Goal: Obtain resource: Download file/media

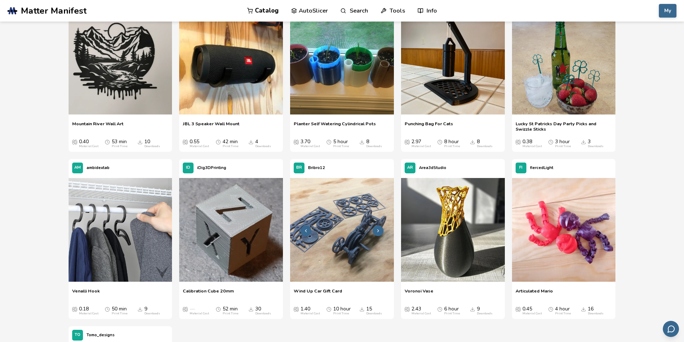
scroll to position [8283, 0]
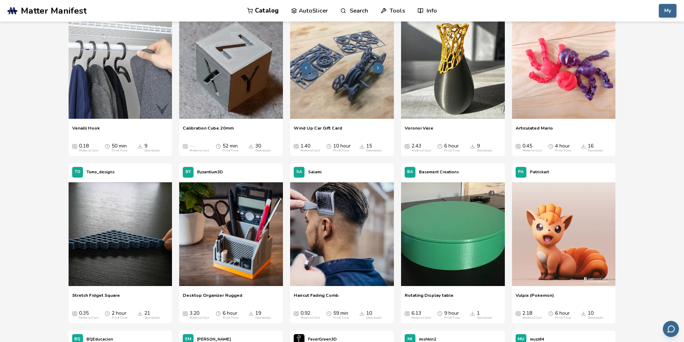
click at [378, 68] on icon at bounding box center [378, 67] width 5 height 5
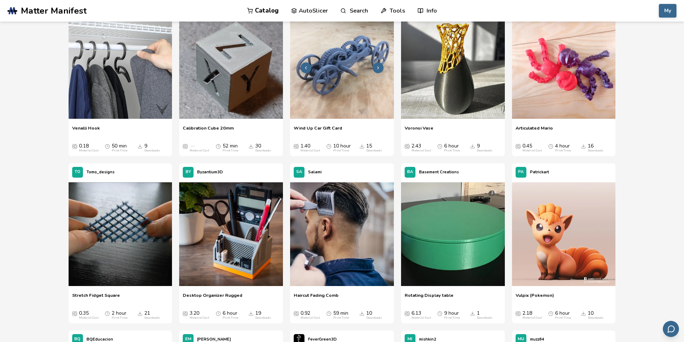
click at [378, 68] on icon at bounding box center [378, 67] width 5 height 5
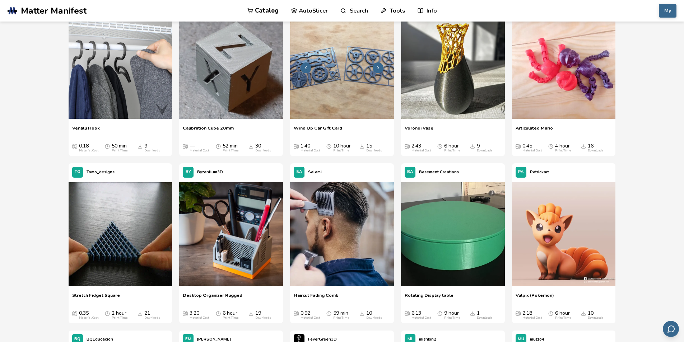
click at [378, 68] on icon at bounding box center [378, 67] width 5 height 5
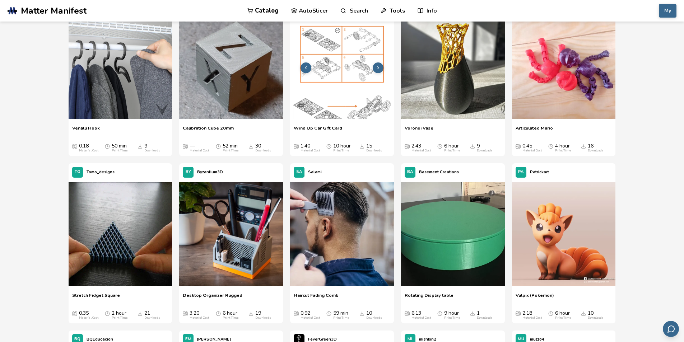
click at [378, 68] on icon at bounding box center [378, 67] width 5 height 5
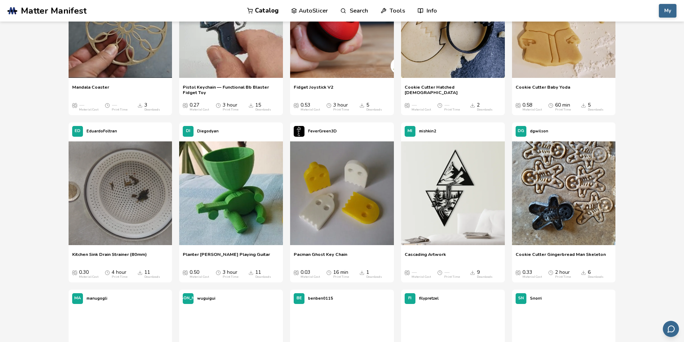
scroll to position [12019, 0]
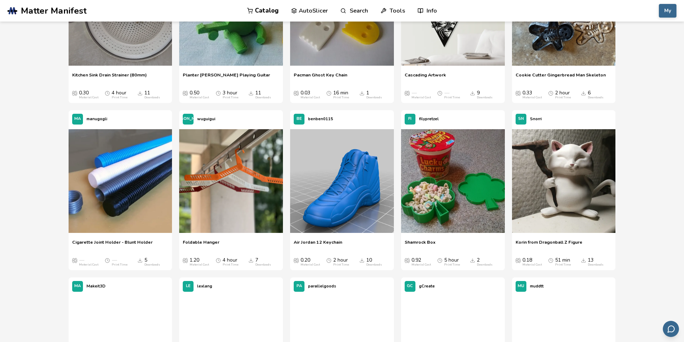
click at [264, 10] on link "Catalog" at bounding box center [263, 11] width 32 height 22
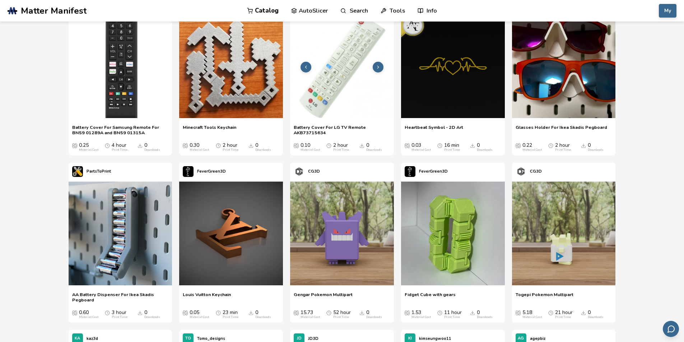
scroll to position [251, 0]
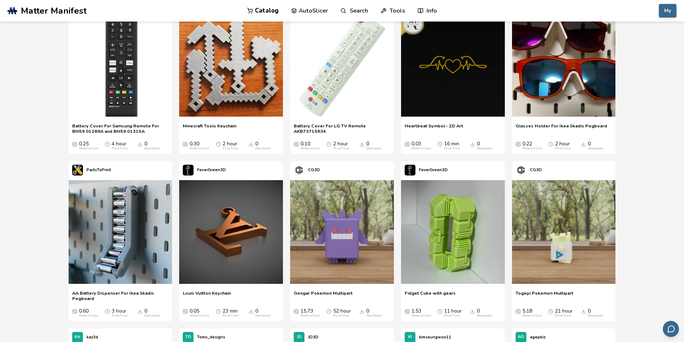
click at [29, 14] on span "Matter Manifest" at bounding box center [54, 11] width 66 height 10
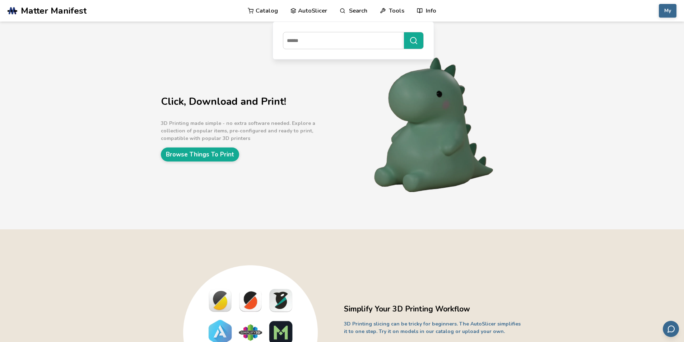
click at [353, 10] on link "Search" at bounding box center [353, 11] width 27 height 22
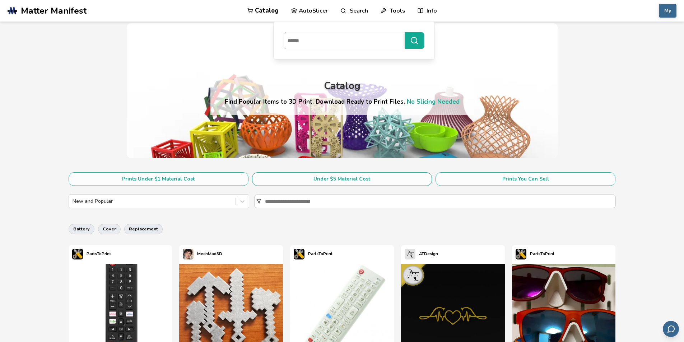
click at [313, 40] on input at bounding box center [342, 40] width 117 height 13
type input "*********"
click at [405, 32] on button "*********" at bounding box center [414, 40] width 19 height 17
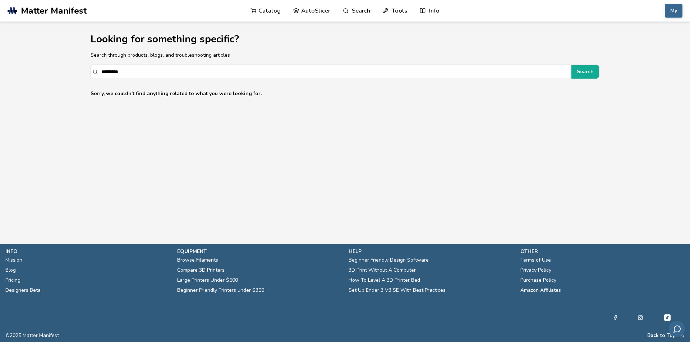
drag, startPoint x: 157, startPoint y: 74, endPoint x: 40, endPoint y: 62, distance: 118.1
click at [35, 62] on section "Looking for something specific? Search through products, blogs, and troubleshoo…" at bounding box center [345, 62] width 647 height 81
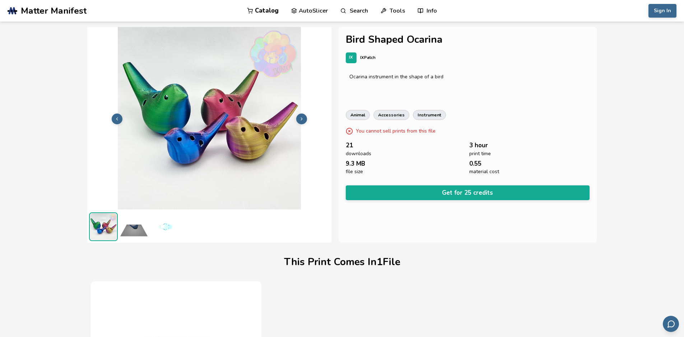
click at [176, 226] on img at bounding box center [164, 226] width 29 height 29
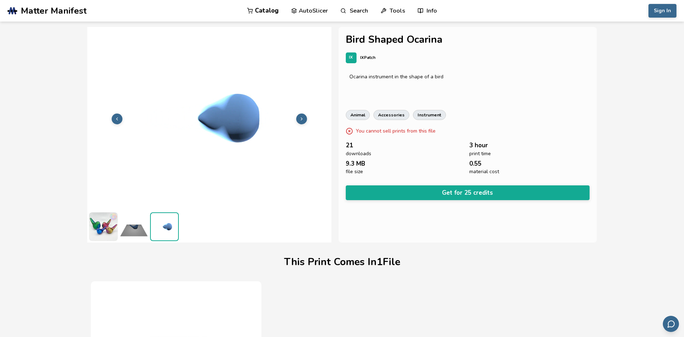
click at [140, 230] on img at bounding box center [134, 226] width 29 height 29
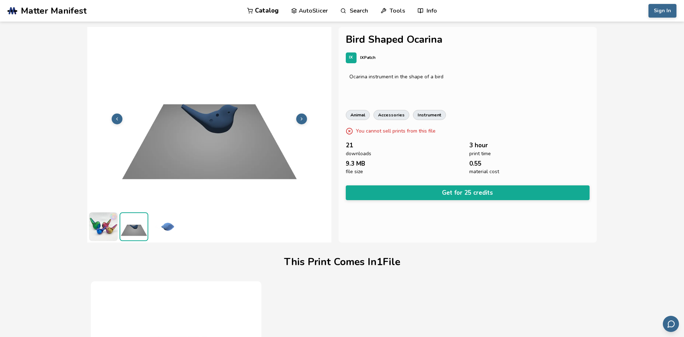
click at [99, 229] on img at bounding box center [103, 226] width 29 height 29
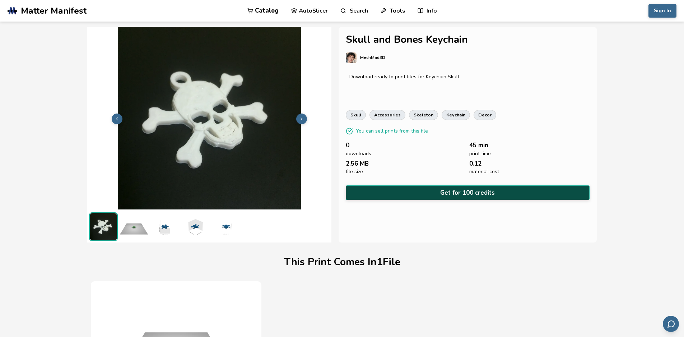
click at [437, 193] on button "Get for 100 credits" at bounding box center [468, 192] width 244 height 15
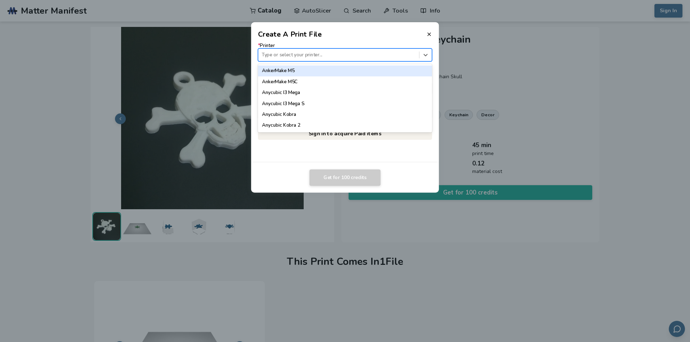
click at [298, 53] on div at bounding box center [338, 54] width 154 height 7
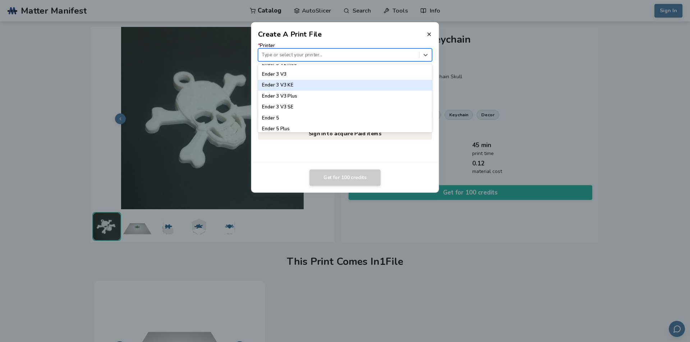
scroll to position [503, 0]
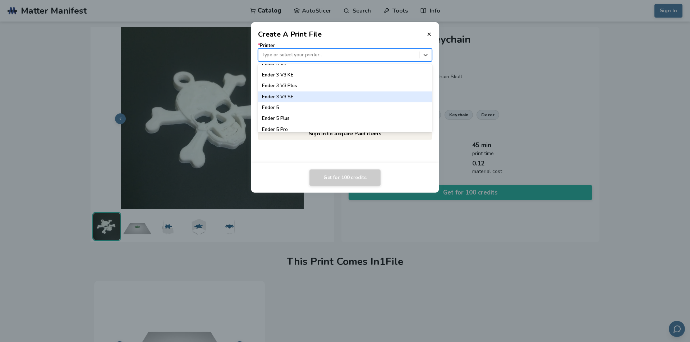
click at [320, 97] on div "Ender 3 V3 SE" at bounding box center [345, 97] width 174 height 11
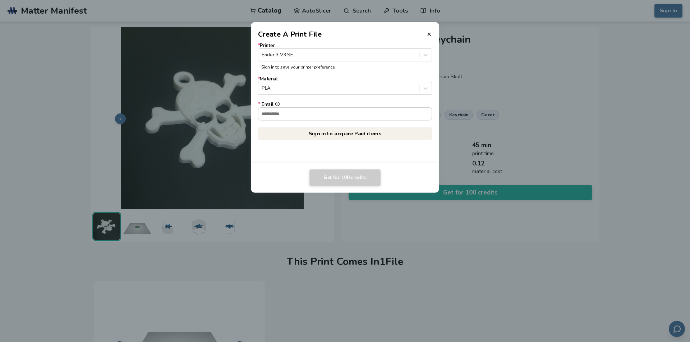
click at [302, 118] on input "* Email" at bounding box center [344, 114] width 173 height 12
type input "**********"
click at [286, 153] on div "**********" at bounding box center [345, 101] width 188 height 123
click at [344, 134] on link "Sign in to acquire Paid items" at bounding box center [345, 133] width 174 height 13
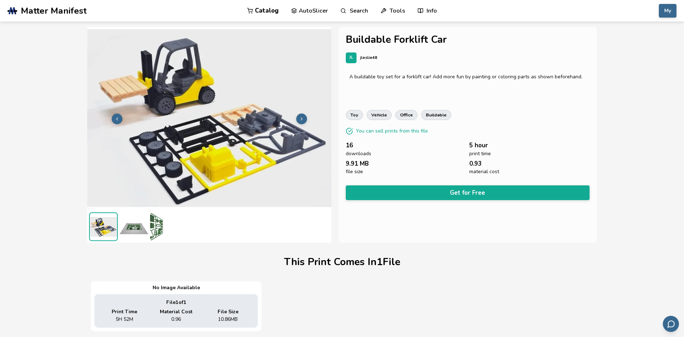
click at [303, 118] on icon at bounding box center [301, 118] width 5 height 5
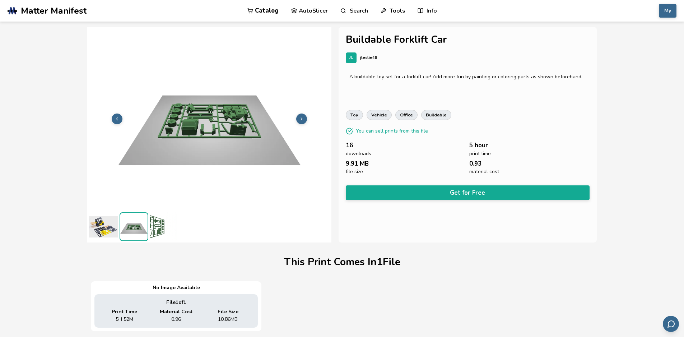
click at [303, 118] on icon at bounding box center [301, 118] width 5 height 5
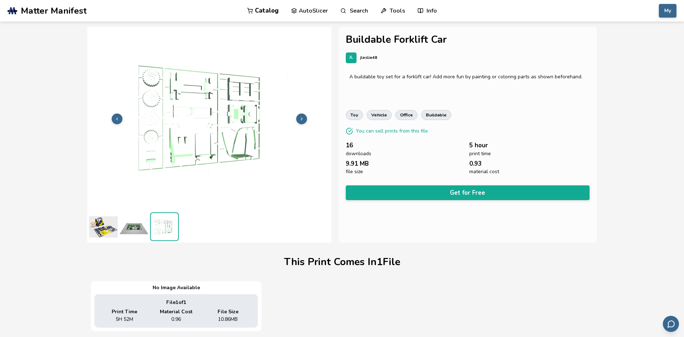
click at [303, 118] on icon at bounding box center [301, 118] width 5 height 5
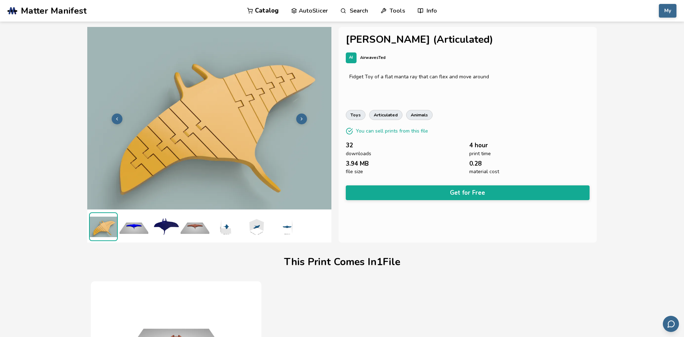
click at [302, 120] on icon at bounding box center [301, 118] width 5 height 5
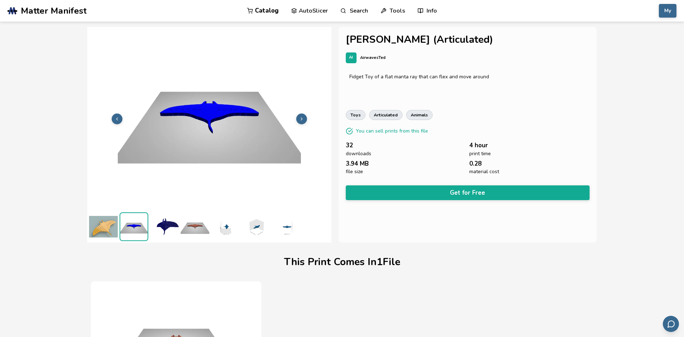
click at [302, 120] on icon at bounding box center [301, 118] width 5 height 5
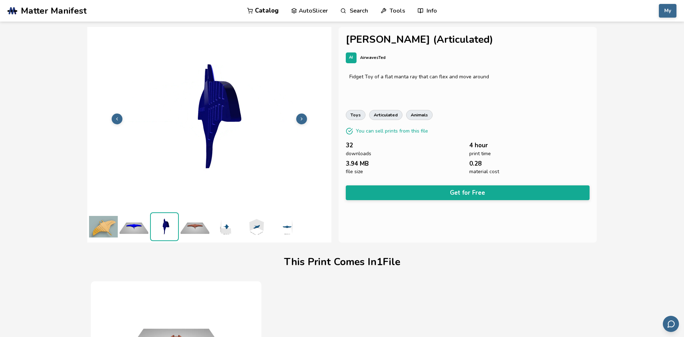
click at [302, 120] on icon at bounding box center [301, 118] width 5 height 5
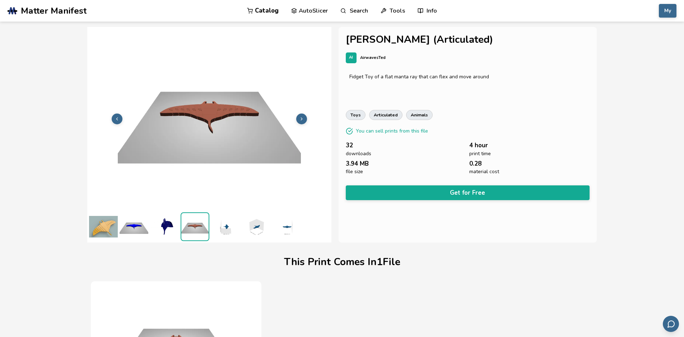
click at [302, 120] on icon at bounding box center [301, 118] width 5 height 5
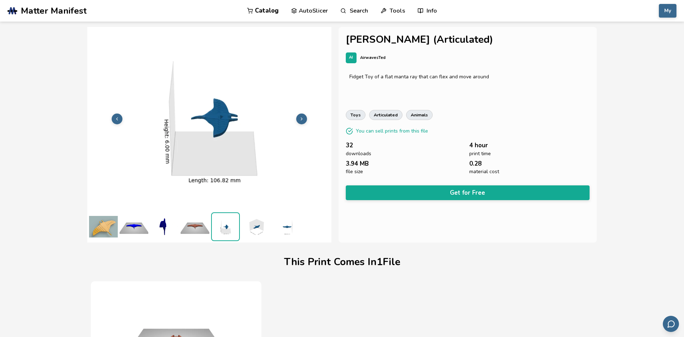
click at [297, 116] on button at bounding box center [301, 119] width 11 height 11
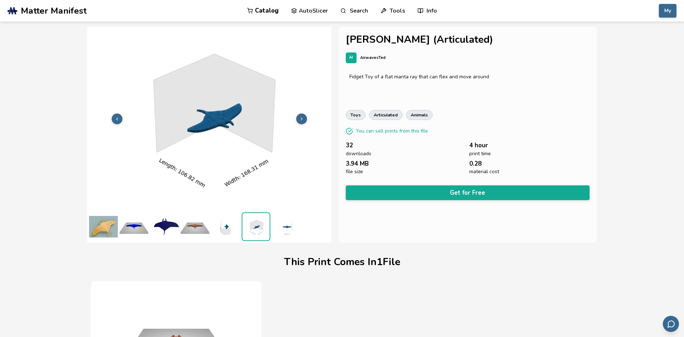
click at [485, 193] on button "Get for Free" at bounding box center [468, 192] width 244 height 15
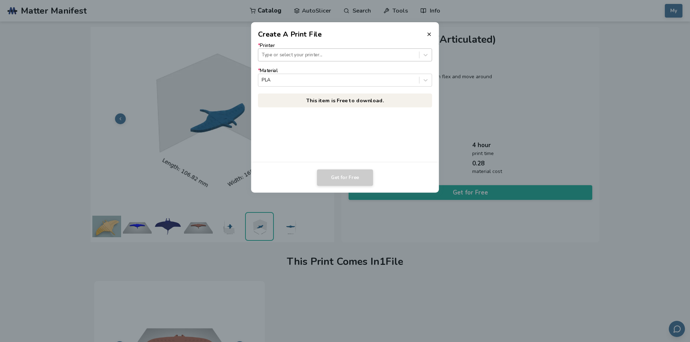
click at [287, 54] on div at bounding box center [338, 54] width 154 height 7
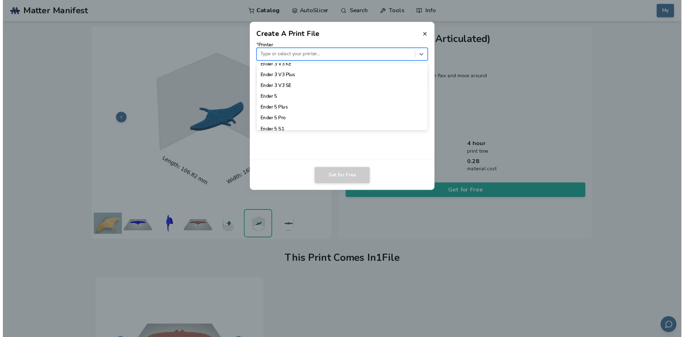
scroll to position [509, 0]
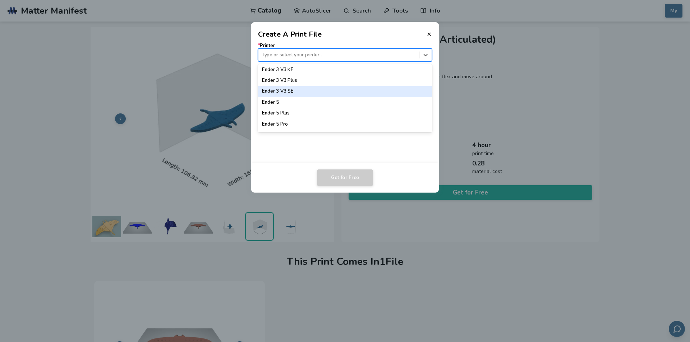
click at [327, 89] on div "Ender 3 V3 SE" at bounding box center [345, 91] width 174 height 11
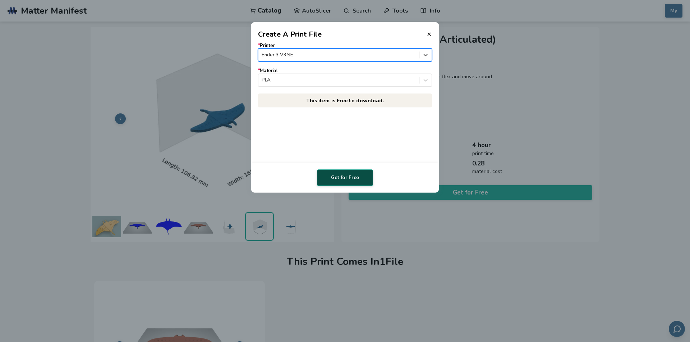
click at [345, 175] on button "Get for Free" at bounding box center [345, 178] width 56 height 17
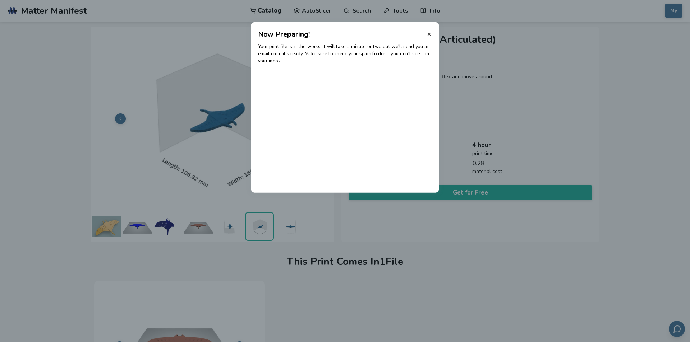
click at [429, 34] on line at bounding box center [428, 34] width 3 height 3
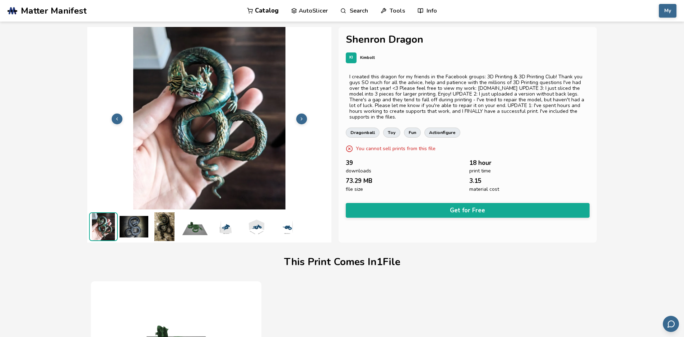
click at [302, 117] on icon at bounding box center [301, 118] width 5 height 5
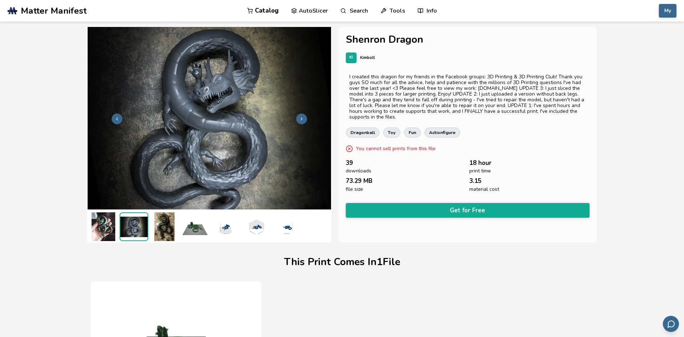
click at [302, 117] on icon at bounding box center [301, 118] width 5 height 5
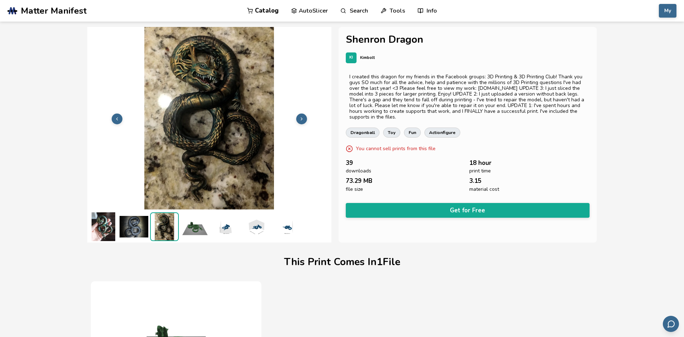
click at [302, 117] on icon at bounding box center [301, 118] width 5 height 5
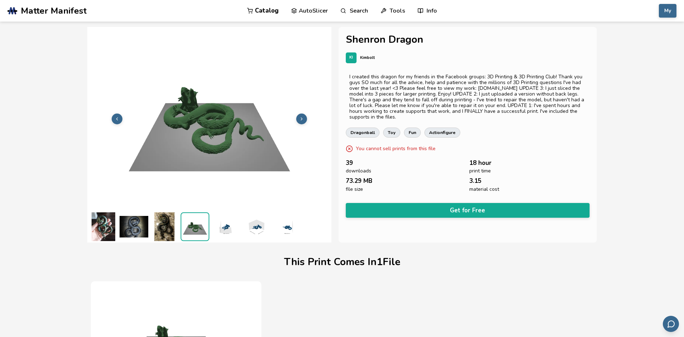
click at [302, 117] on icon at bounding box center [301, 118] width 5 height 5
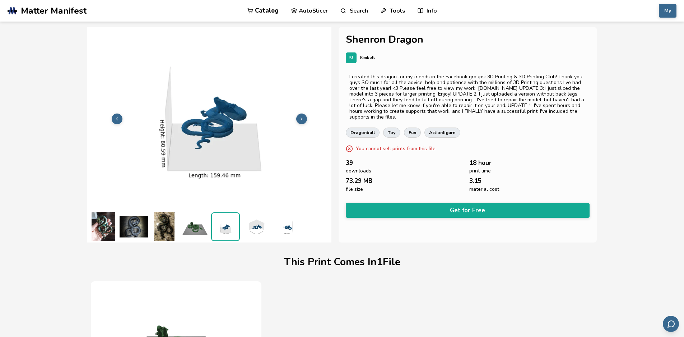
click at [302, 117] on icon at bounding box center [301, 118] width 5 height 5
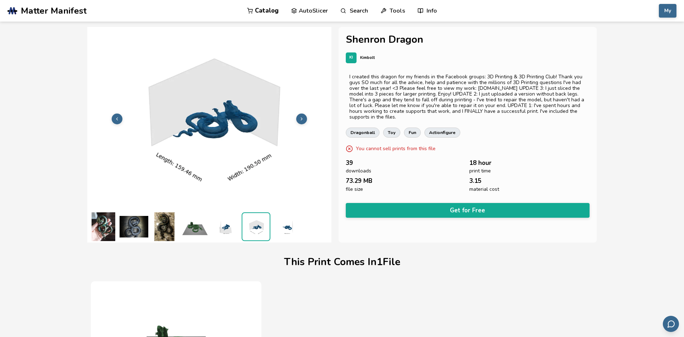
click at [302, 117] on icon at bounding box center [301, 118] width 5 height 5
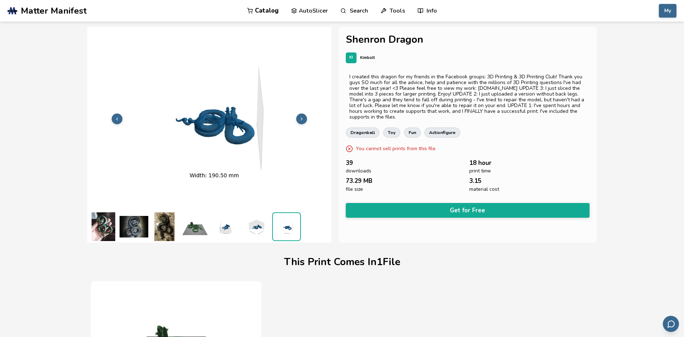
click at [302, 117] on icon at bounding box center [301, 118] width 5 height 5
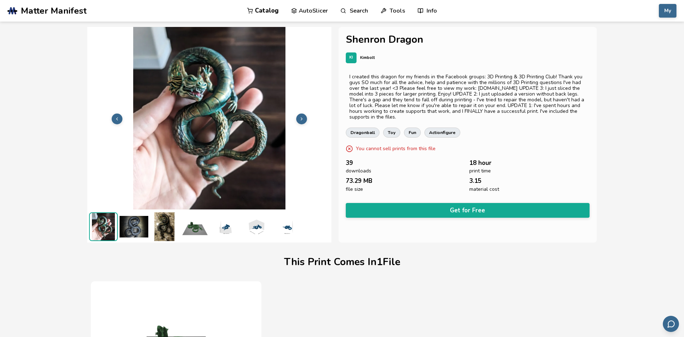
click at [302, 117] on icon at bounding box center [301, 118] width 5 height 5
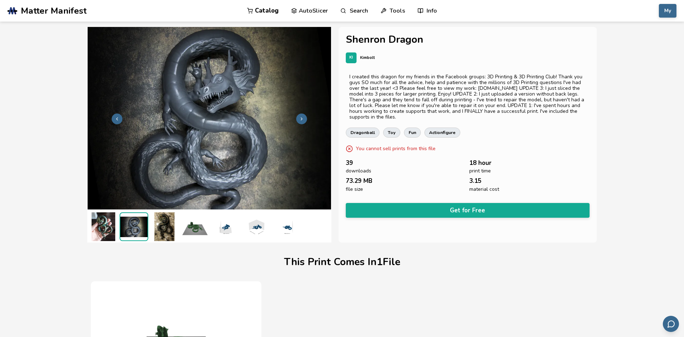
click at [302, 117] on icon at bounding box center [301, 118] width 5 height 5
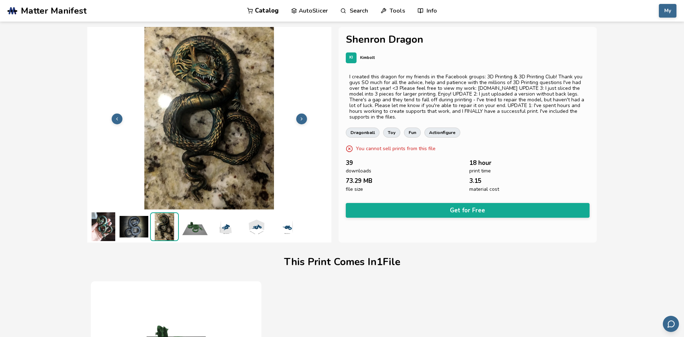
click at [302, 117] on icon at bounding box center [301, 118] width 5 height 5
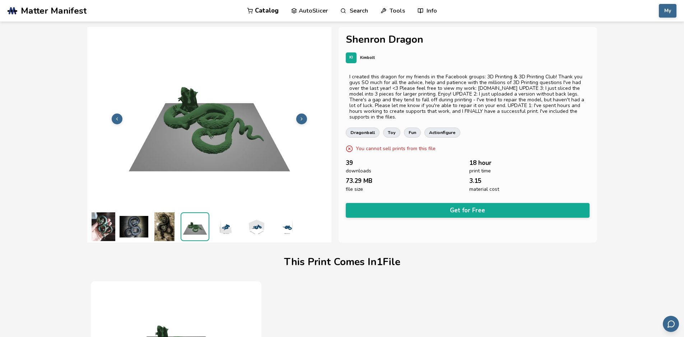
click at [302, 117] on icon at bounding box center [301, 118] width 5 height 5
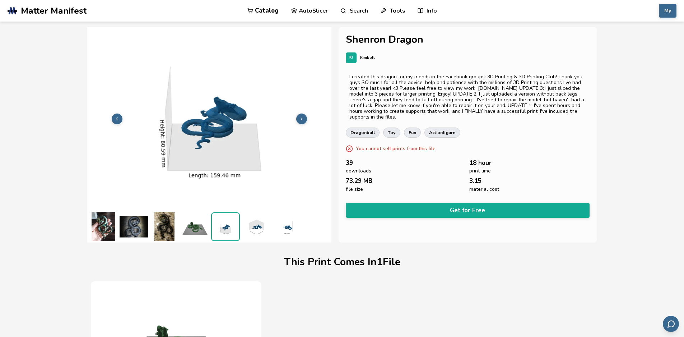
click at [302, 117] on icon at bounding box center [301, 118] width 5 height 5
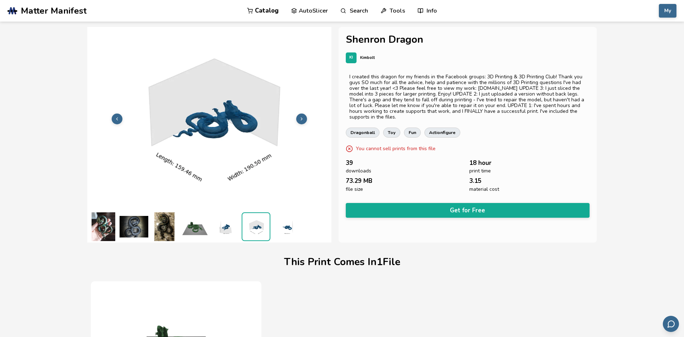
click at [189, 79] on img at bounding box center [209, 118] width 244 height 183
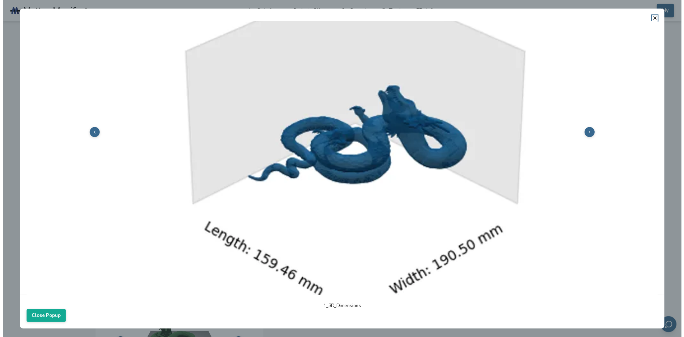
scroll to position [144, 0]
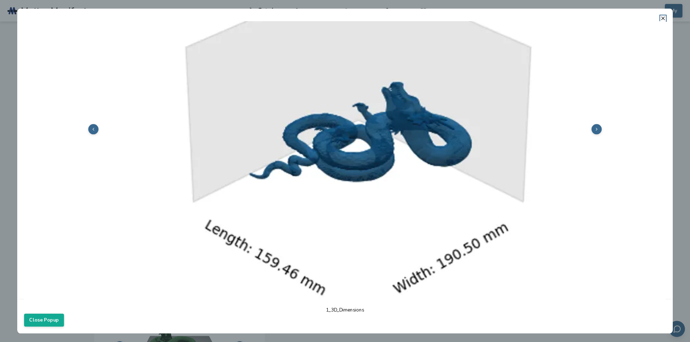
click at [594, 127] on icon at bounding box center [596, 129] width 5 height 5
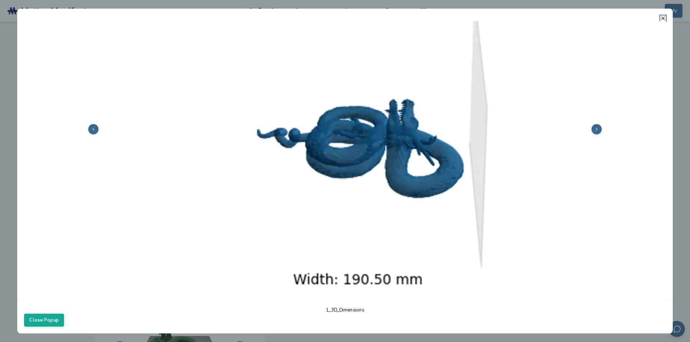
click at [594, 127] on icon at bounding box center [596, 129] width 5 height 5
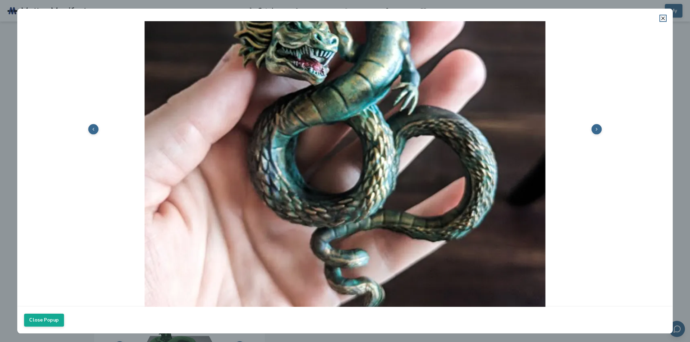
click at [594, 127] on icon at bounding box center [596, 129] width 5 height 5
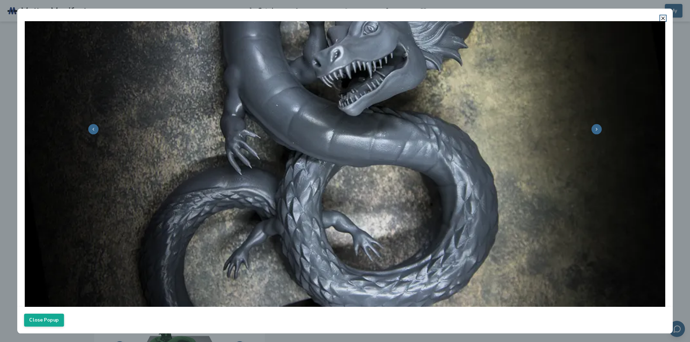
click at [24, 85] on img at bounding box center [345, 128] width 642 height 481
click at [17, 82] on dialog "Close Popup" at bounding box center [344, 171] width 655 height 325
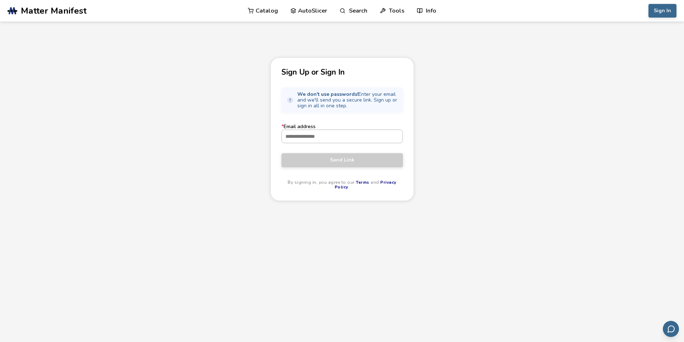
click at [340, 135] on input "* Email address" at bounding box center [342, 136] width 121 height 13
type input "**********"
click at [331, 159] on span "Send Link" at bounding box center [342, 160] width 111 height 6
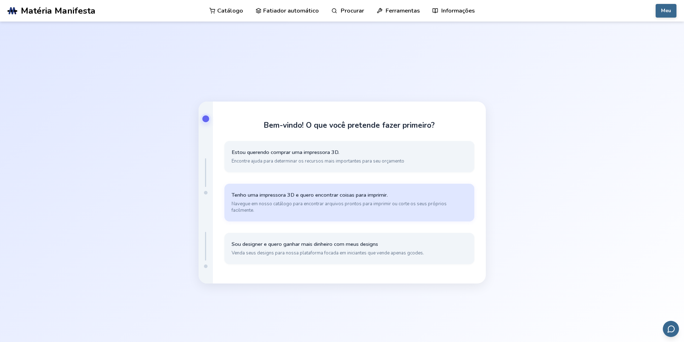
click at [292, 204] on font "Navegue em nosso catálogo para encontrar arquivos prontos para imprimir ou cort…" at bounding box center [339, 207] width 215 height 13
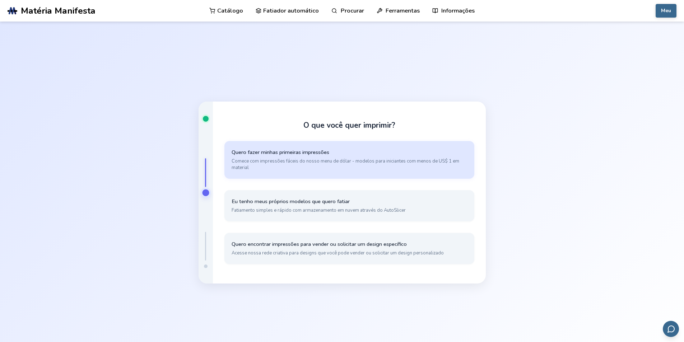
click at [317, 158] on font "Comece com impressões fáceis do nosso menu de dólar - modelos para iniciantes c…" at bounding box center [346, 164] width 228 height 13
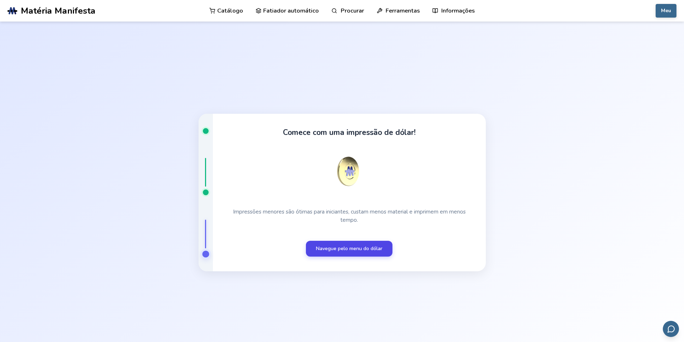
click at [348, 250] on font "Navegue pelo menu do dólar" at bounding box center [349, 248] width 66 height 7
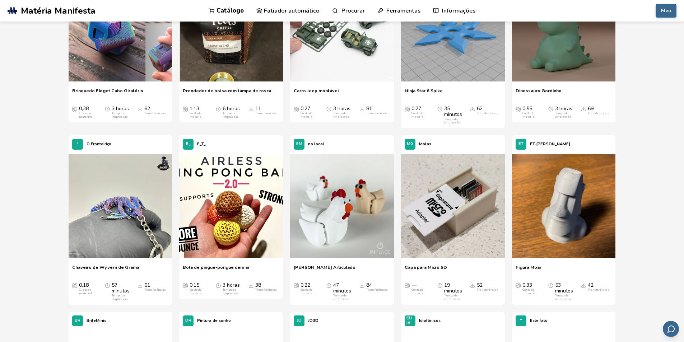
scroll to position [647, 0]
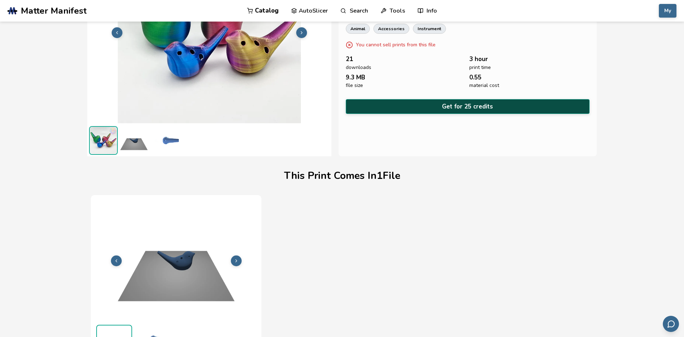
click at [473, 102] on button "Get for 25 credits" at bounding box center [468, 106] width 244 height 15
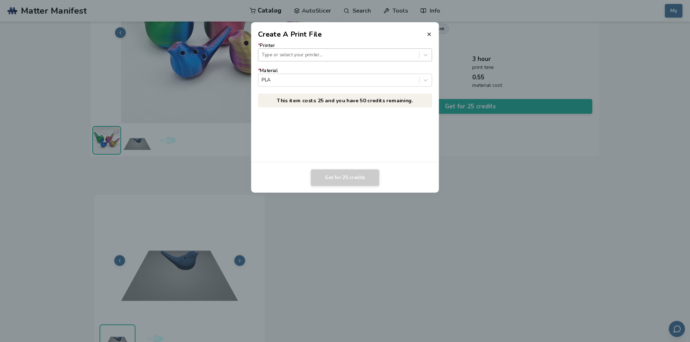
click at [318, 56] on div at bounding box center [338, 54] width 154 height 7
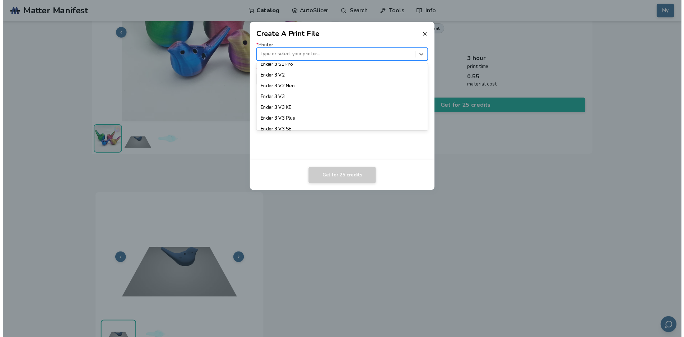
scroll to position [472, 0]
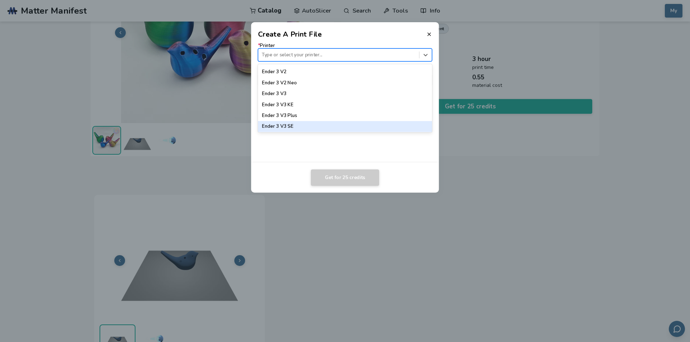
click at [371, 124] on div "Ender 3 V3 SE" at bounding box center [345, 126] width 174 height 11
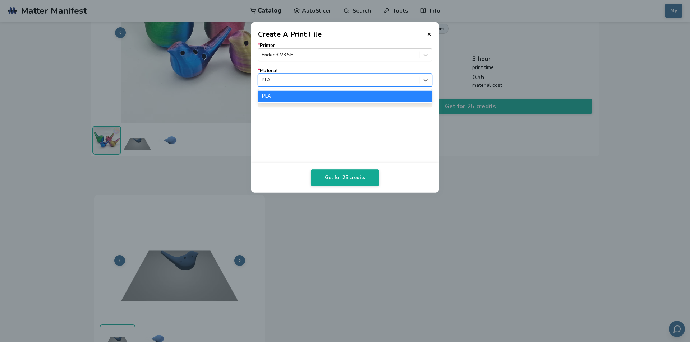
click at [332, 81] on div at bounding box center [338, 80] width 154 height 7
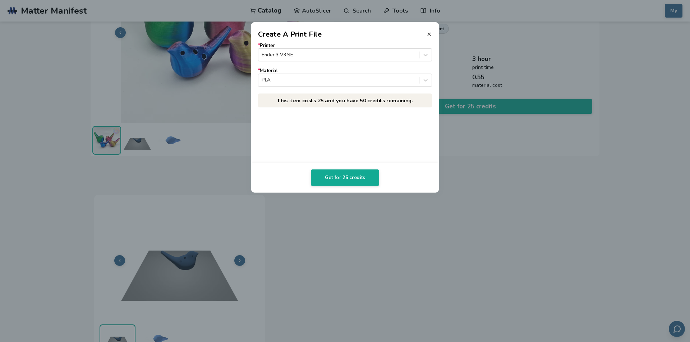
click at [427, 32] on icon at bounding box center [429, 34] width 6 height 6
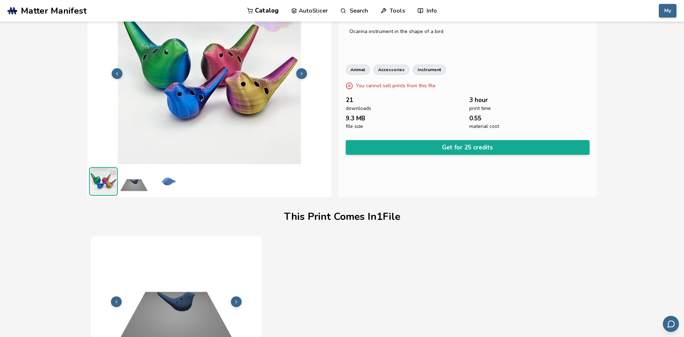
scroll to position [0, 0]
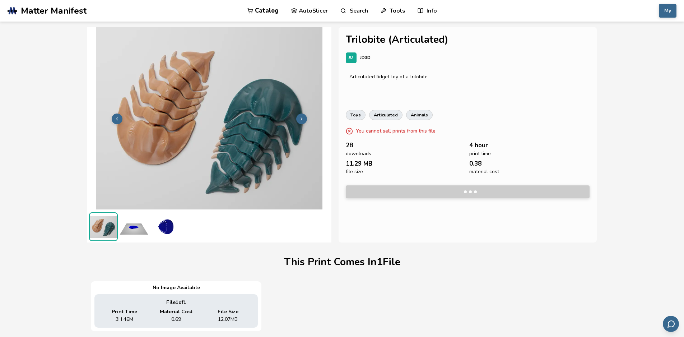
click at [300, 120] on icon at bounding box center [301, 118] width 5 height 5
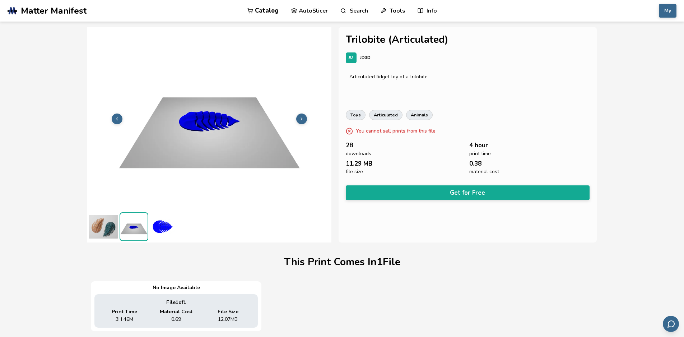
click at [300, 120] on icon at bounding box center [301, 118] width 5 height 5
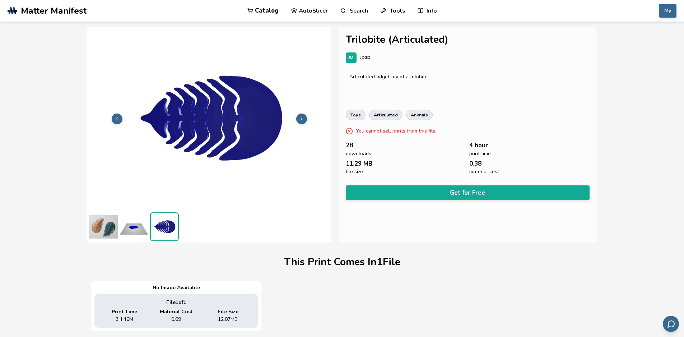
click at [300, 120] on icon at bounding box center [301, 118] width 5 height 5
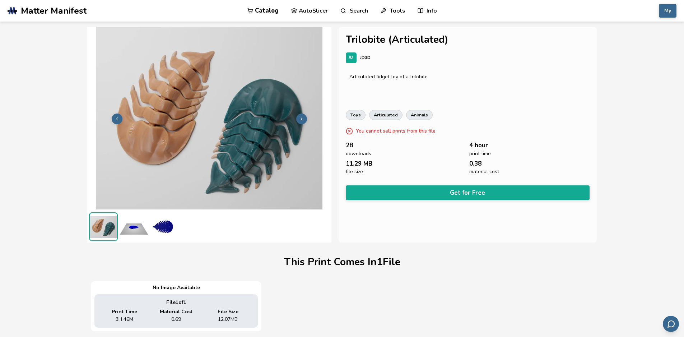
click at [300, 120] on icon at bounding box center [301, 118] width 5 height 5
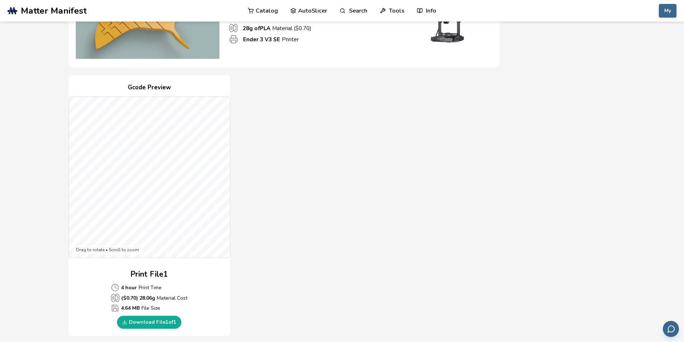
scroll to position [180, 0]
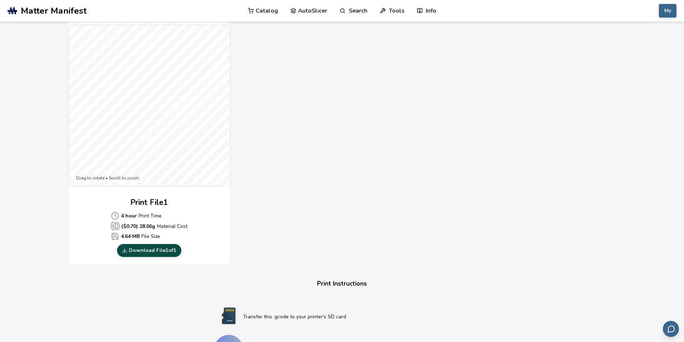
click at [153, 254] on link "Download File 1 of 1" at bounding box center [149, 250] width 64 height 13
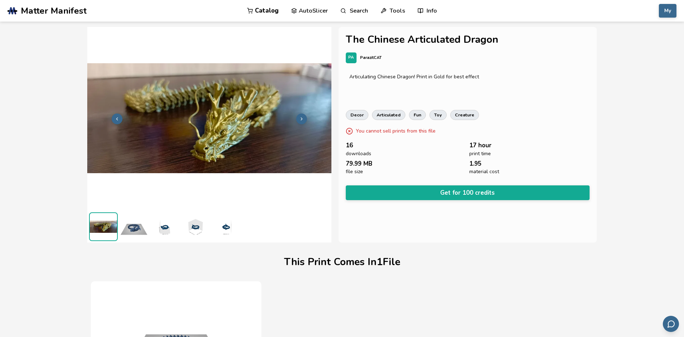
click at [302, 114] on button at bounding box center [301, 119] width 11 height 11
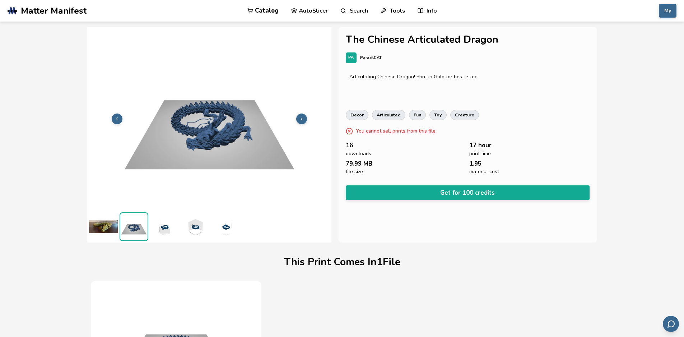
click at [302, 115] on button at bounding box center [301, 119] width 11 height 11
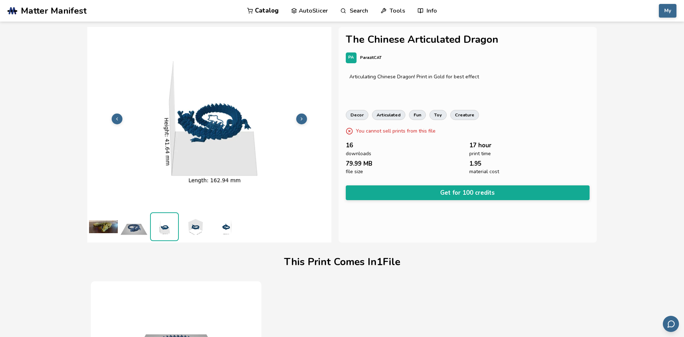
click at [302, 115] on button at bounding box center [301, 119] width 11 height 11
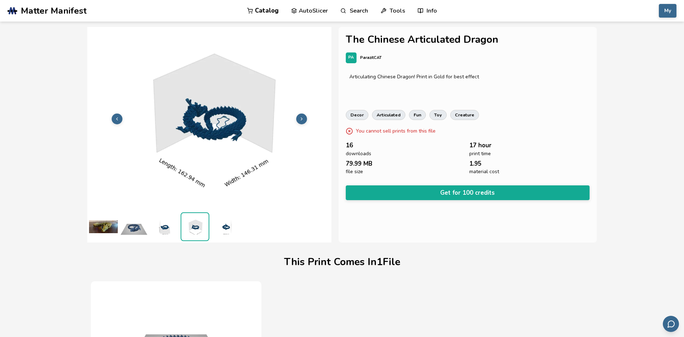
click at [302, 115] on button at bounding box center [301, 119] width 11 height 11
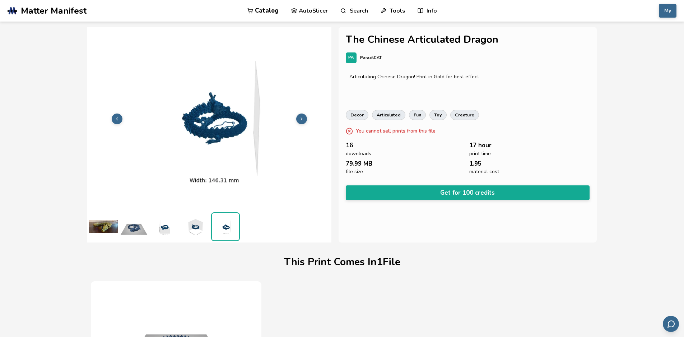
click at [302, 115] on button at bounding box center [301, 119] width 11 height 11
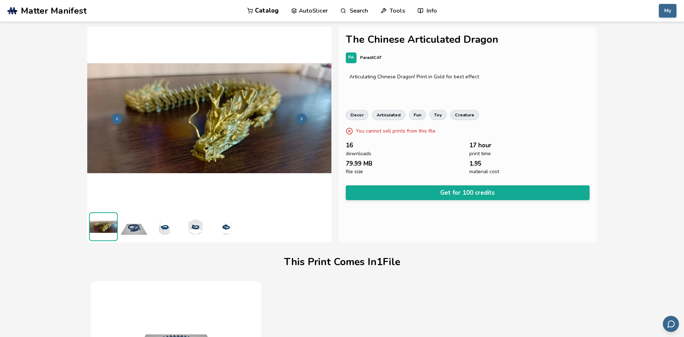
click at [301, 118] on icon at bounding box center [301, 118] width 5 height 5
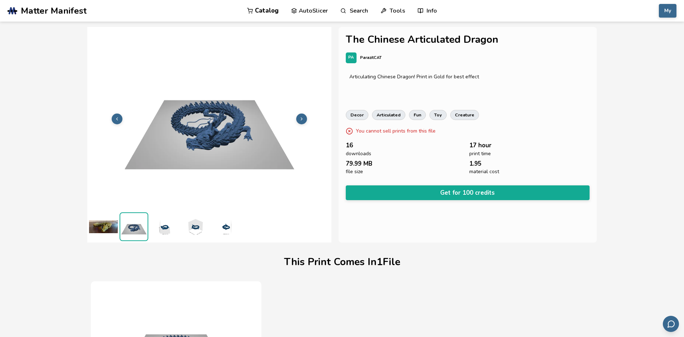
click at [300, 117] on icon at bounding box center [301, 118] width 5 height 5
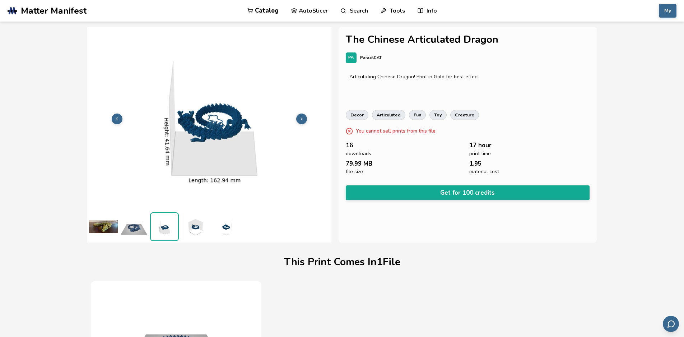
click at [300, 117] on icon at bounding box center [301, 118] width 5 height 5
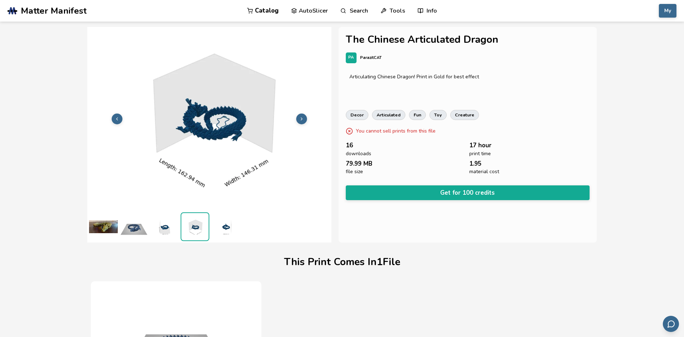
click at [300, 117] on icon at bounding box center [301, 118] width 5 height 5
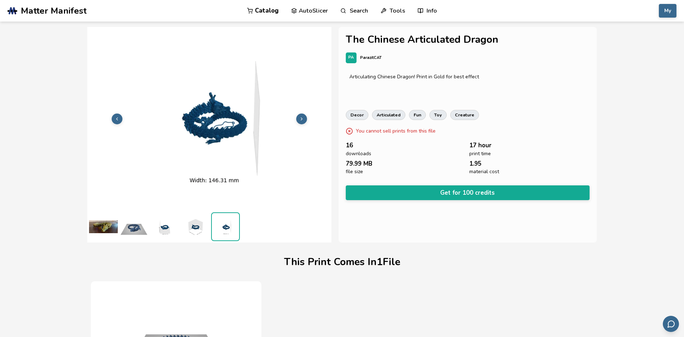
click at [300, 117] on icon at bounding box center [301, 118] width 5 height 5
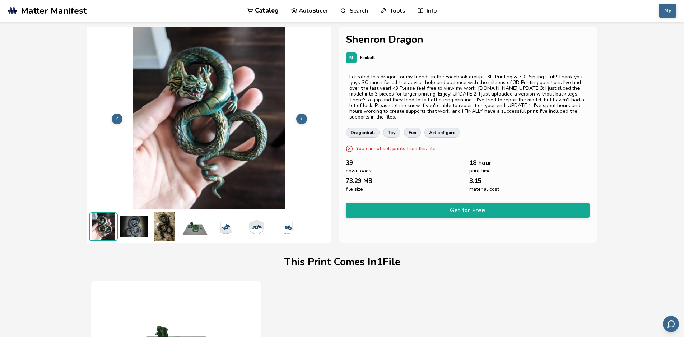
click at [305, 114] on button at bounding box center [301, 119] width 11 height 11
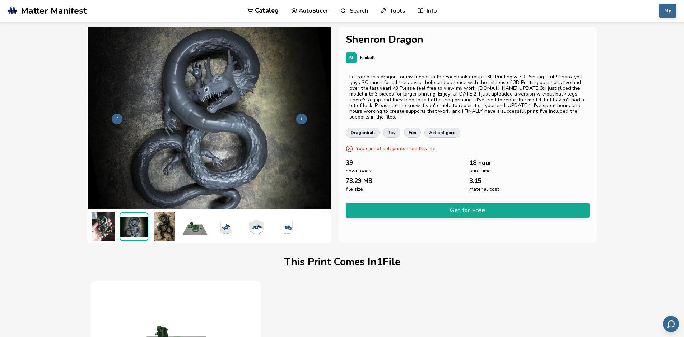
click at [305, 115] on button at bounding box center [301, 119] width 11 height 11
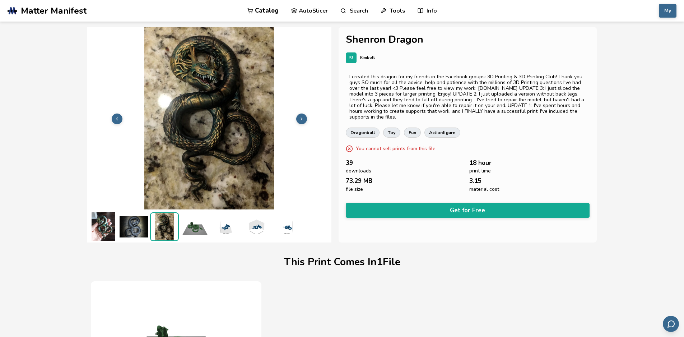
click at [305, 115] on button at bounding box center [301, 119] width 11 height 11
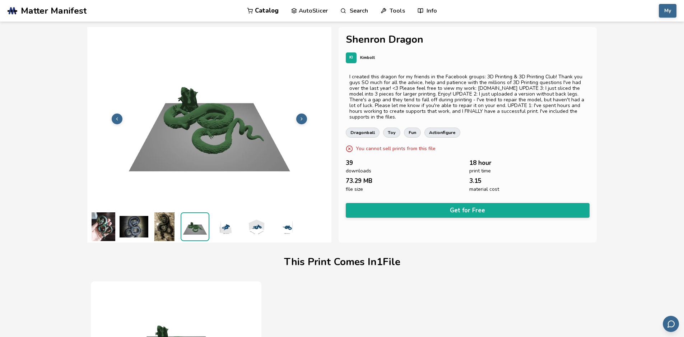
click at [303, 117] on icon at bounding box center [301, 118] width 5 height 5
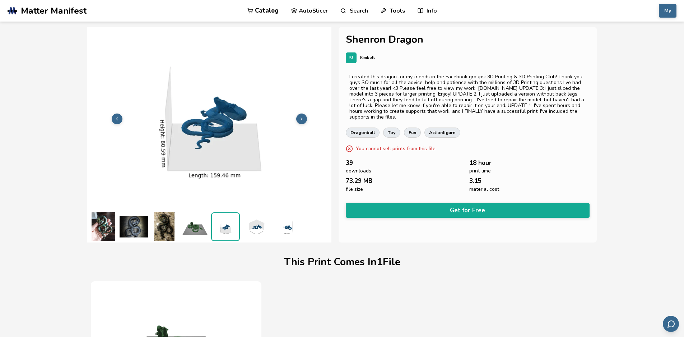
click at [303, 117] on icon at bounding box center [301, 118] width 5 height 5
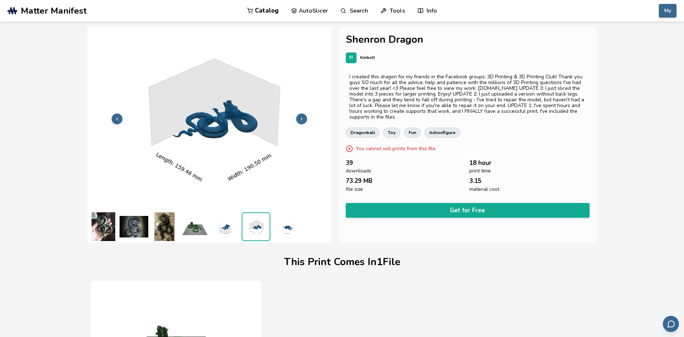
click at [303, 117] on icon at bounding box center [301, 118] width 5 height 5
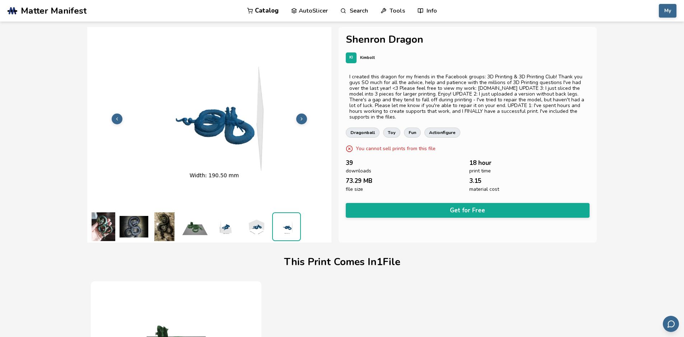
click at [303, 117] on icon at bounding box center [301, 118] width 5 height 5
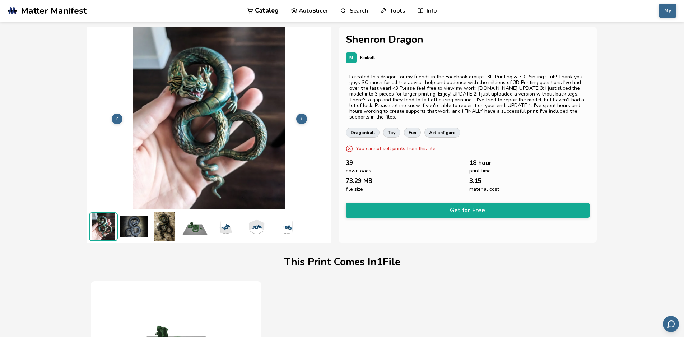
click at [301, 116] on icon at bounding box center [301, 118] width 5 height 5
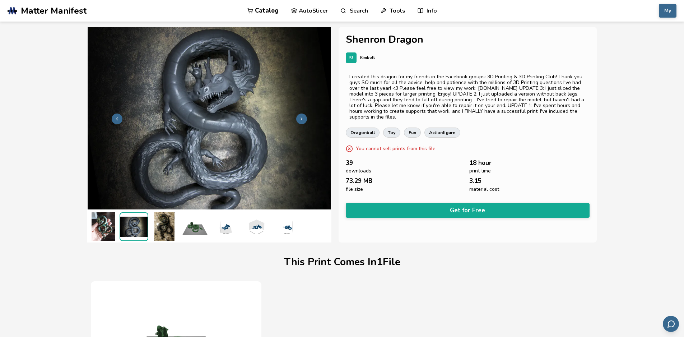
click at [301, 116] on icon at bounding box center [301, 118] width 5 height 5
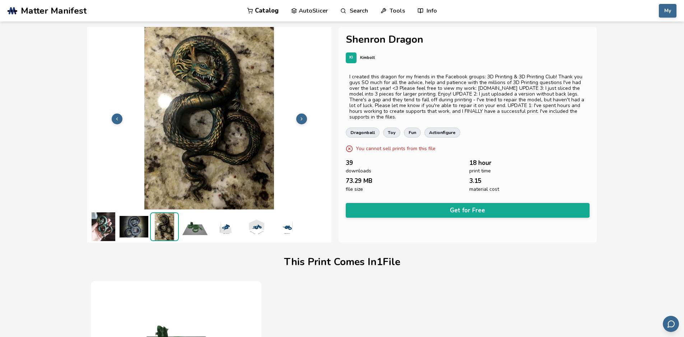
click at [301, 116] on icon at bounding box center [301, 118] width 5 height 5
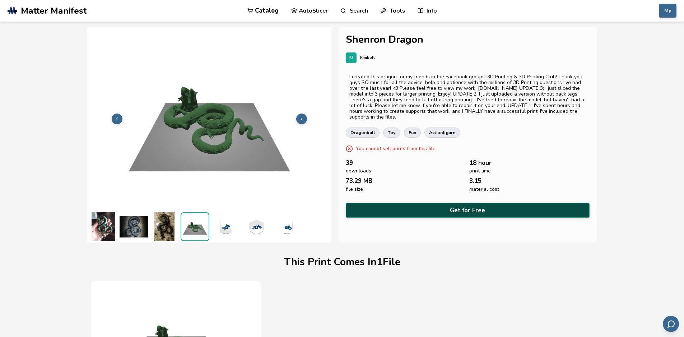
click at [467, 212] on button "Get for Free" at bounding box center [468, 210] width 244 height 15
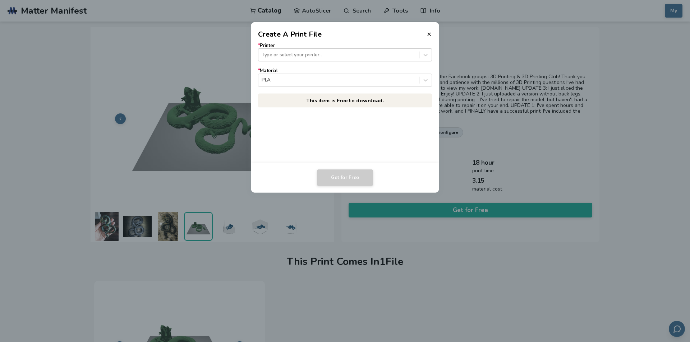
click at [314, 54] on div at bounding box center [338, 54] width 154 height 7
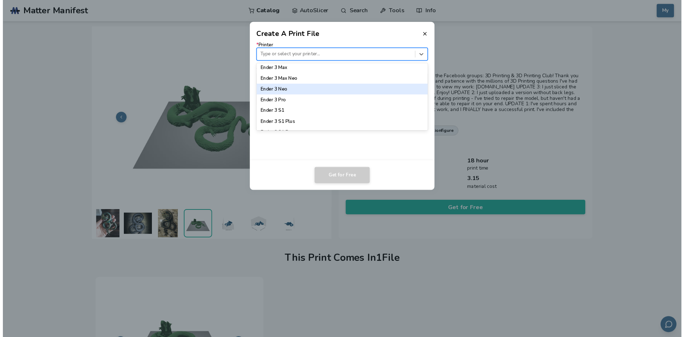
scroll to position [466, 0]
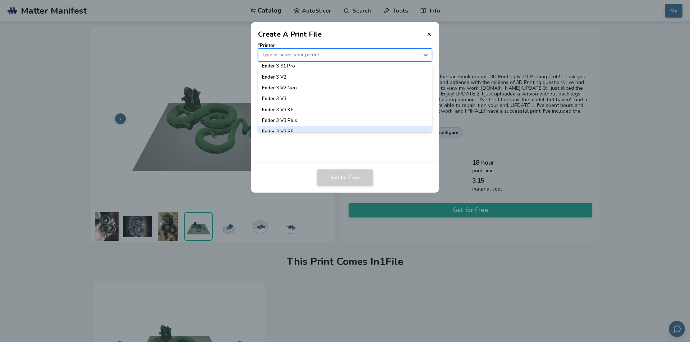
click at [300, 128] on div "Ender 3 V3 SE" at bounding box center [345, 131] width 174 height 11
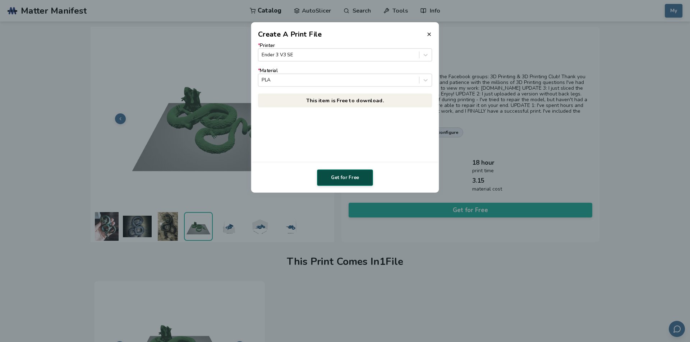
click at [356, 181] on button "Get for Free" at bounding box center [345, 178] width 56 height 17
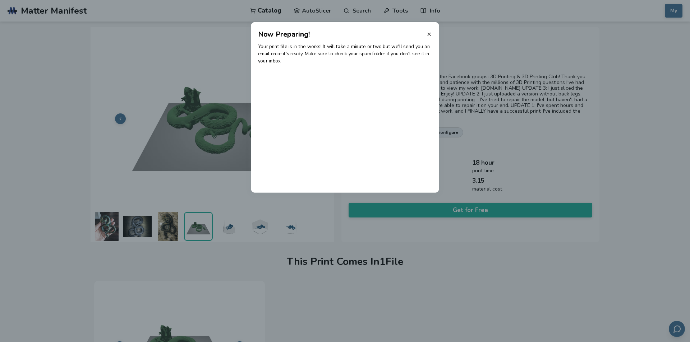
click at [429, 32] on icon at bounding box center [429, 34] width 6 height 6
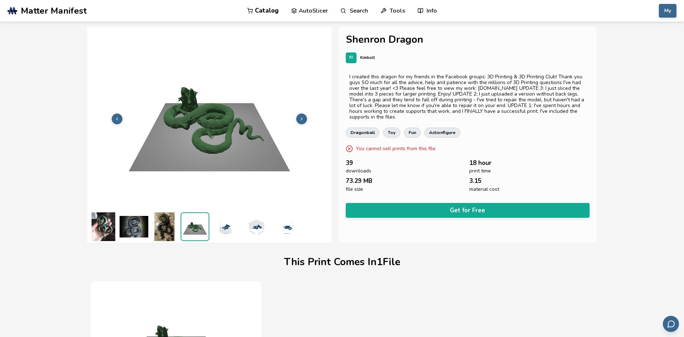
click at [300, 116] on button at bounding box center [301, 119] width 11 height 11
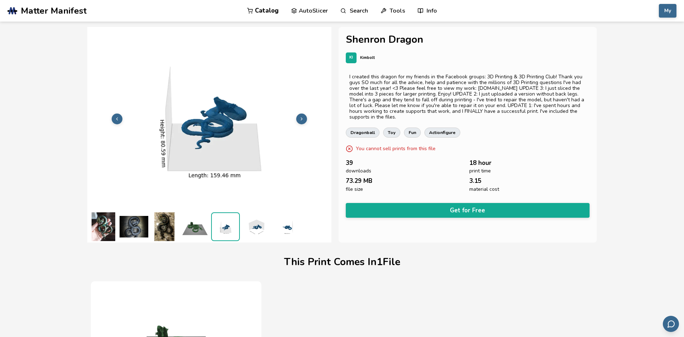
click at [300, 116] on button at bounding box center [301, 119] width 11 height 11
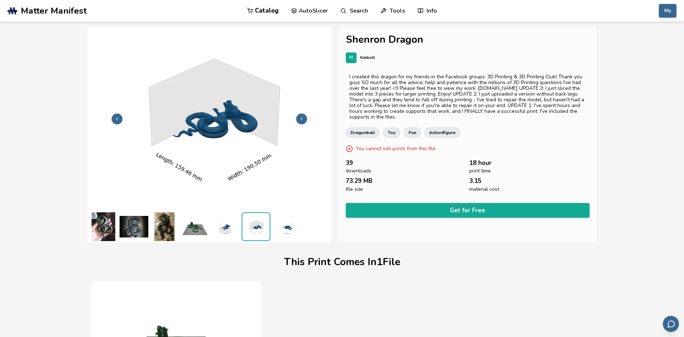
click at [300, 116] on button at bounding box center [301, 119] width 11 height 11
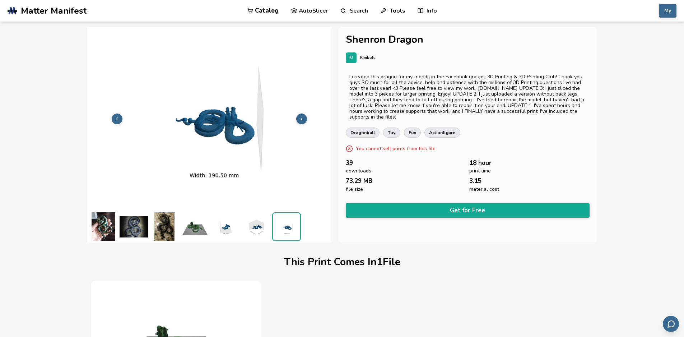
click at [300, 116] on button at bounding box center [301, 119] width 11 height 11
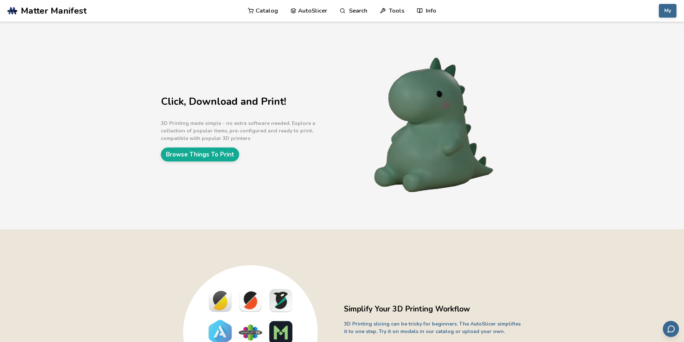
click at [272, 11] on link "Catalog" at bounding box center [263, 11] width 30 height 22
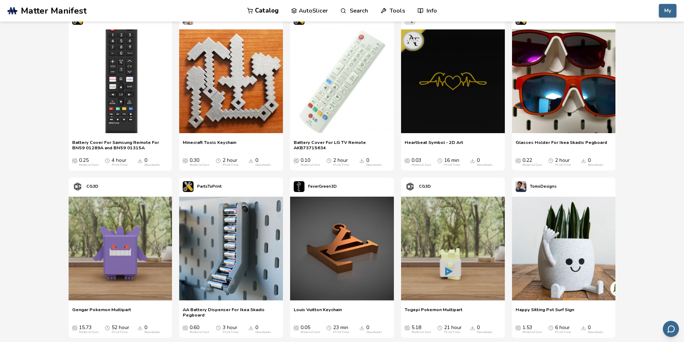
scroll to position [251, 0]
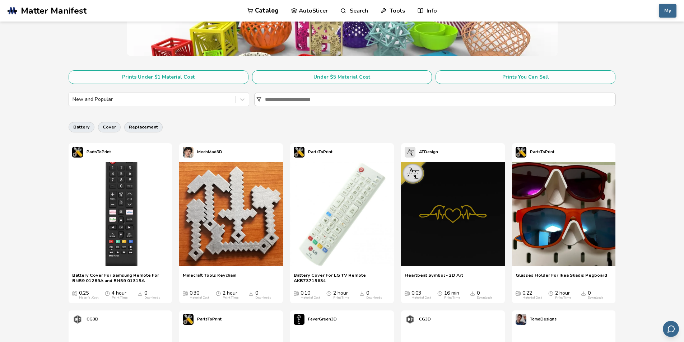
scroll to position [108, 0]
